Goal: Task Accomplishment & Management: Manage account settings

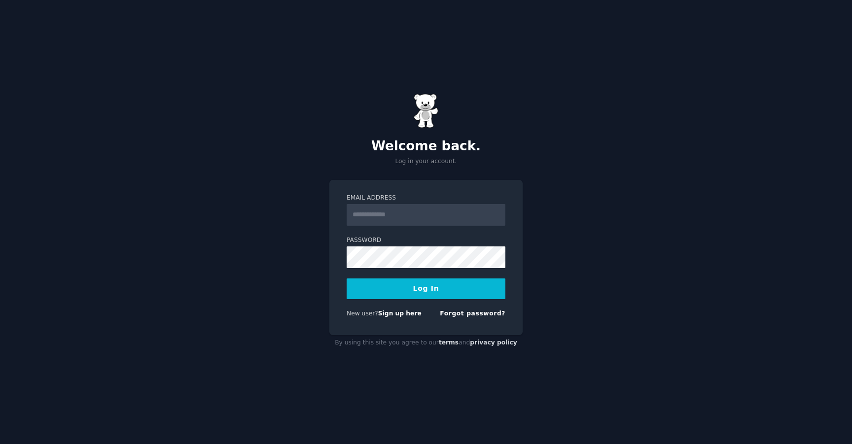
click at [386, 216] on input "Email Address" at bounding box center [426, 215] width 159 height 22
type input "**********"
click at [347, 279] on button "Log In" at bounding box center [426, 289] width 159 height 21
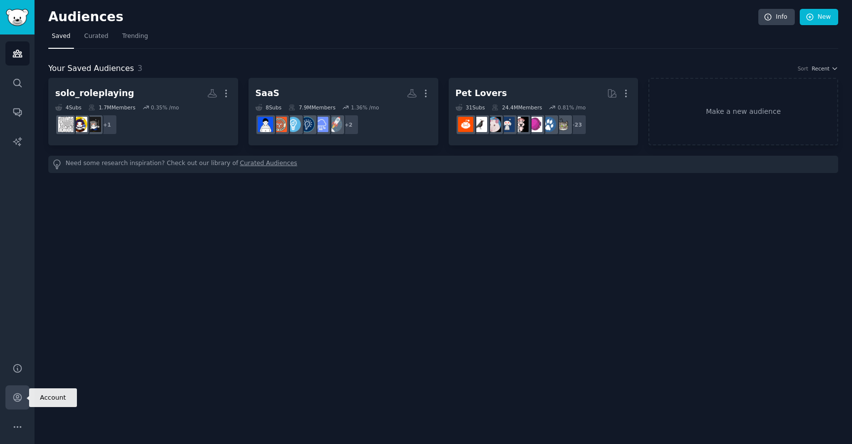
click at [14, 398] on icon "Sidebar" at bounding box center [17, 397] width 10 height 10
